Goal: Navigation & Orientation: Understand site structure

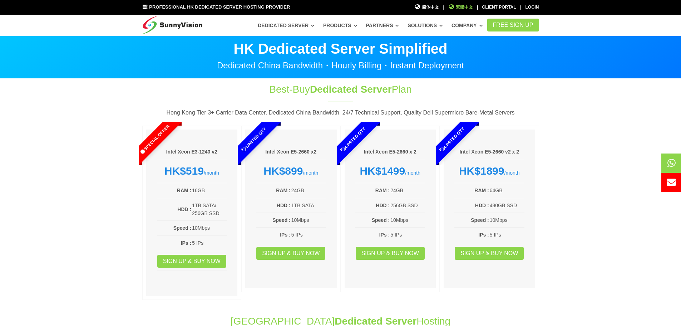
click at [455, 10] on span "繁體中文" at bounding box center [460, 7] width 25 height 7
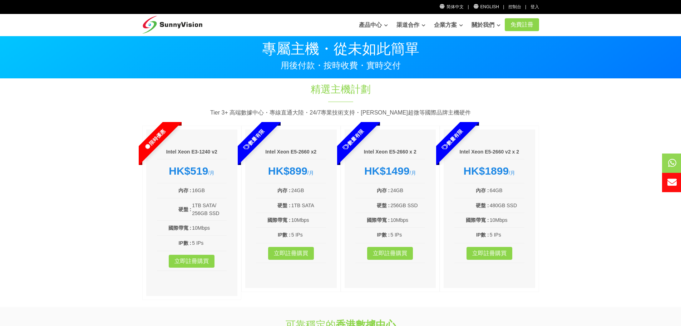
click at [169, 24] on img at bounding box center [172, 23] width 60 height 18
click at [164, 20] on img at bounding box center [172, 23] width 60 height 18
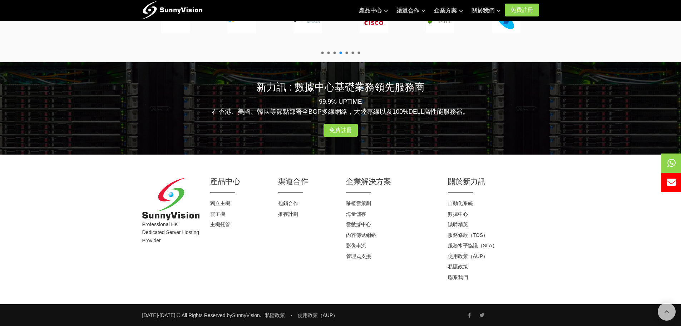
scroll to position [865, 0]
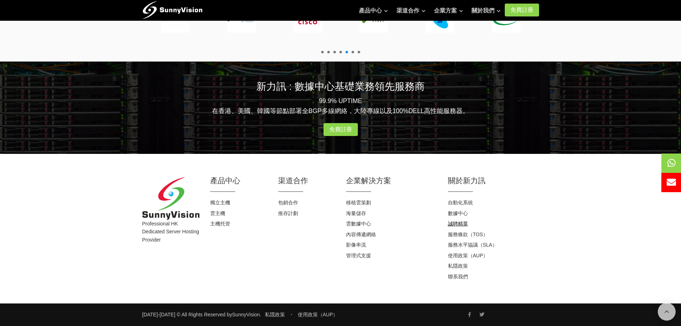
click at [457, 222] on link "誠聘精英" at bounding box center [458, 223] width 20 height 6
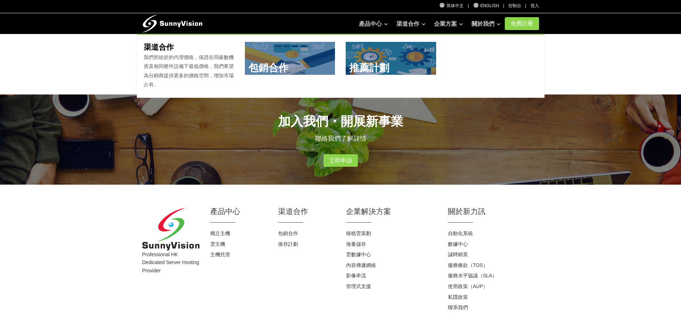
scroll to position [136, 0]
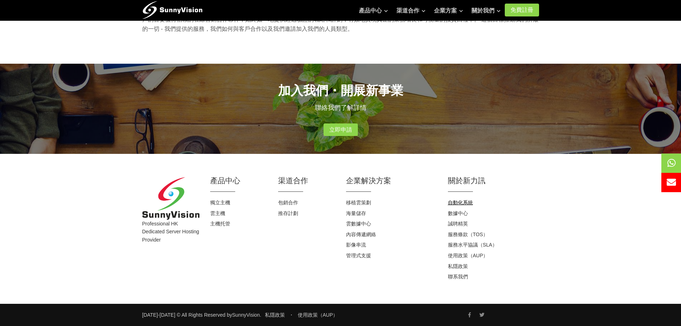
click at [460, 204] on link "自動化系統" at bounding box center [460, 202] width 25 height 6
